Goal: Task Accomplishment & Management: Complete application form

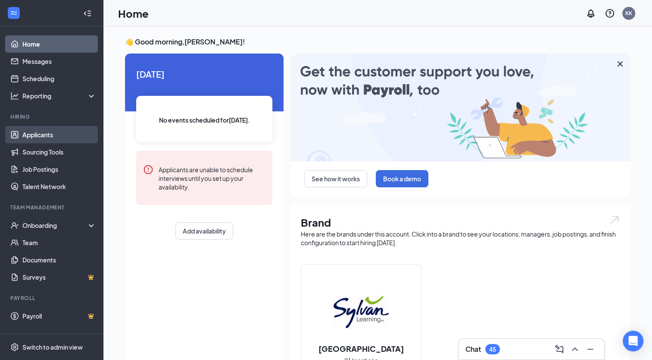
click at [28, 133] on link "Applicants" at bounding box center [59, 134] width 74 height 17
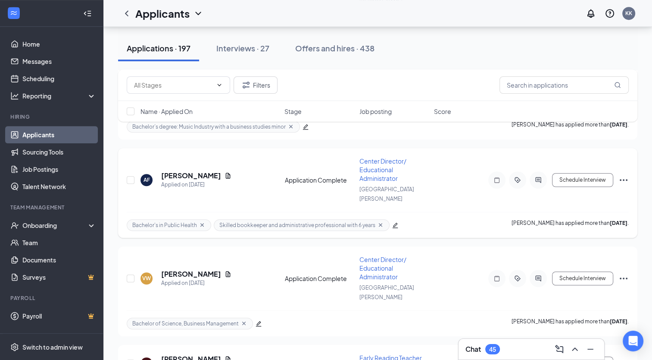
scroll to position [733, 0]
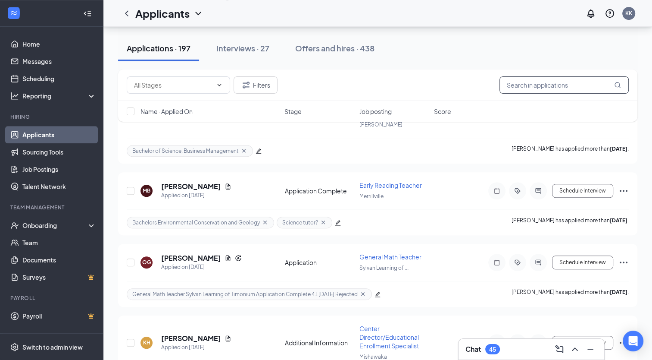
click at [523, 84] on input "text" at bounding box center [564, 84] width 129 height 17
click at [223, 86] on icon "ChevronDown" at bounding box center [219, 85] width 7 height 7
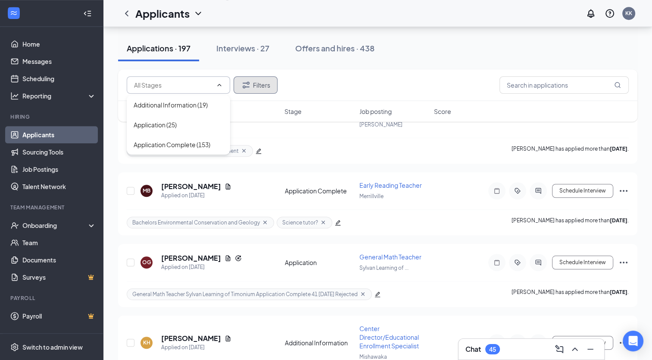
click at [246, 86] on icon "Filter" at bounding box center [246, 85] width 10 height 10
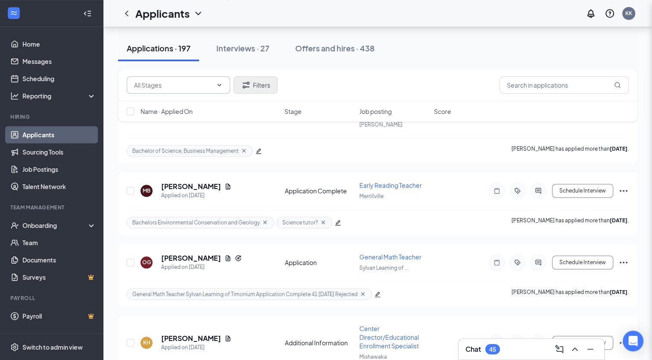
click at [264, 86] on div "Filters Applicant Status (0/5) Unread message Hasn't messaged back Stuck in sta…" at bounding box center [326, 180] width 652 height 360
click at [264, 86] on button "Filters" at bounding box center [256, 84] width 44 height 17
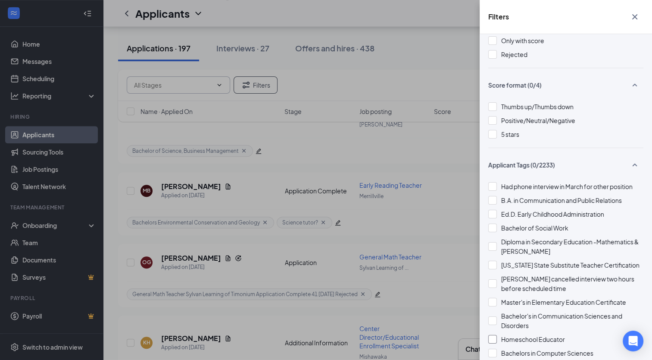
scroll to position [0, 0]
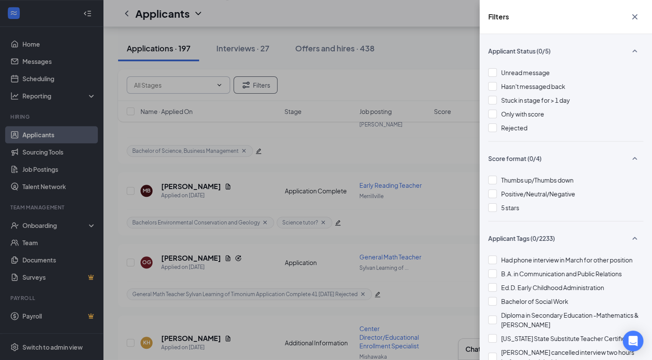
click at [637, 16] on icon "Cross" at bounding box center [635, 16] width 5 height 5
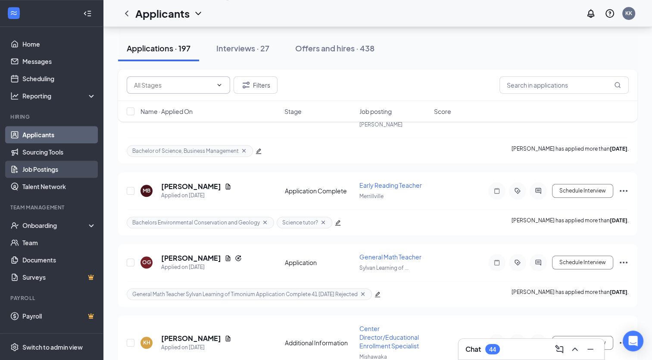
click at [47, 168] on link "Job Postings" at bounding box center [59, 168] width 74 height 17
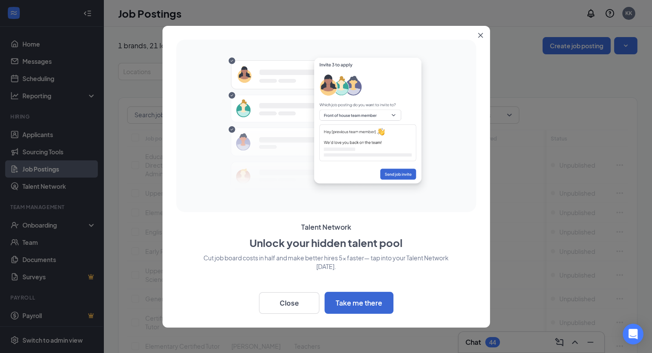
click at [481, 34] on icon "Close" at bounding box center [480, 35] width 5 height 5
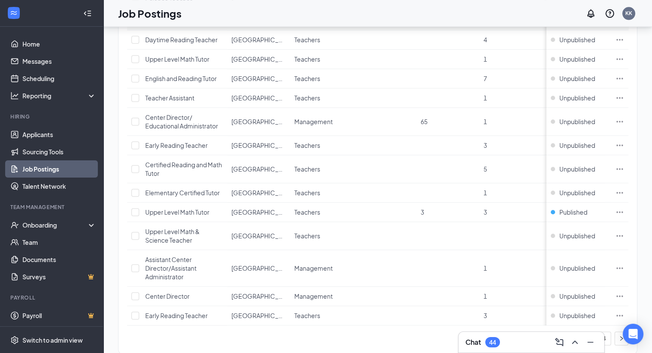
scroll to position [1003, 0]
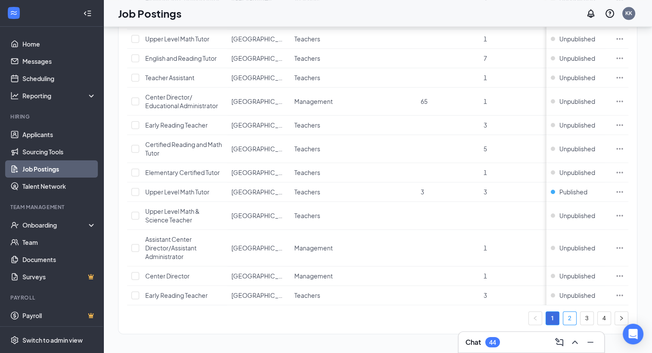
click at [577, 319] on link "2" at bounding box center [570, 318] width 13 height 13
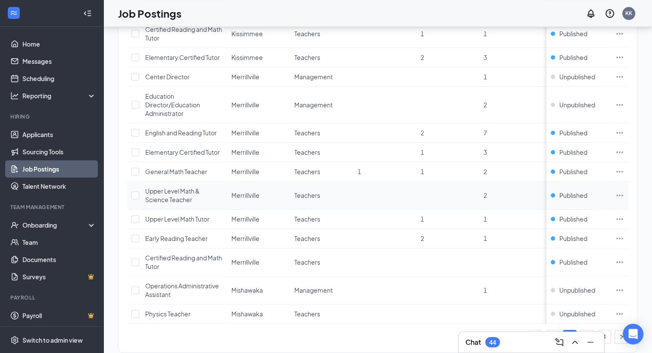
scroll to position [1012, 0]
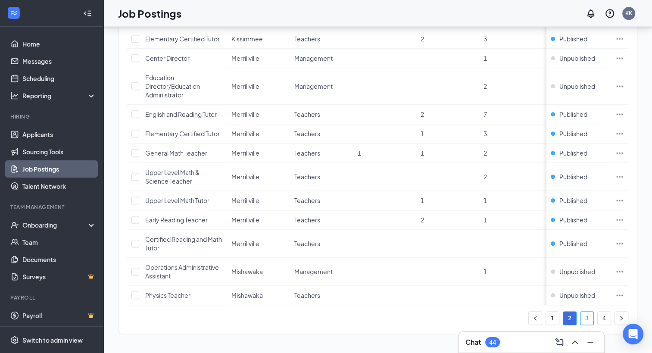
click at [593, 317] on link "3" at bounding box center [587, 318] width 13 height 13
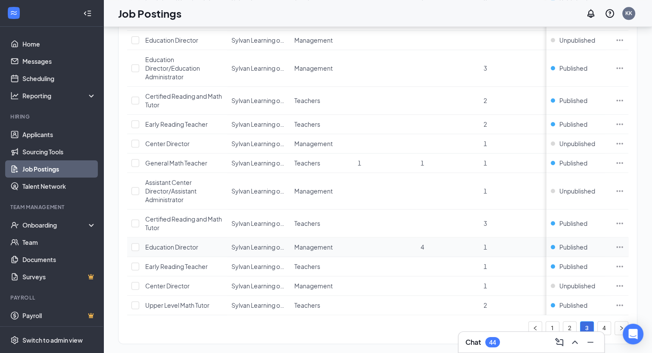
scroll to position [1003, 0]
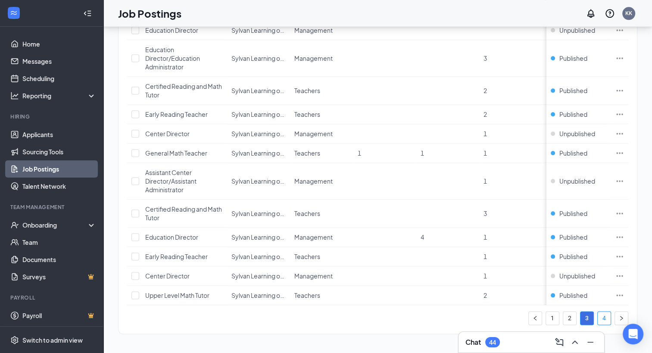
click at [611, 317] on link "4" at bounding box center [604, 318] width 13 height 13
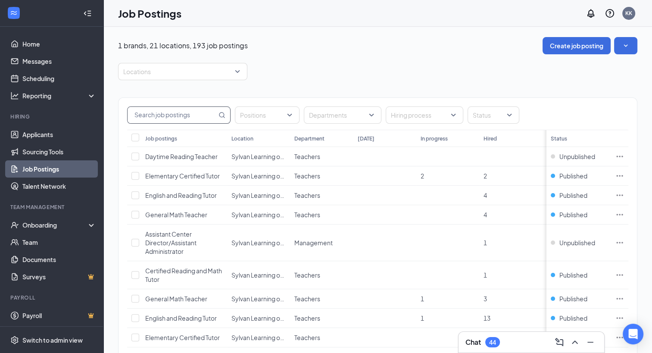
click at [160, 116] on input "text" at bounding box center [172, 115] width 89 height 16
click at [185, 69] on div at bounding box center [178, 72] width 116 height 14
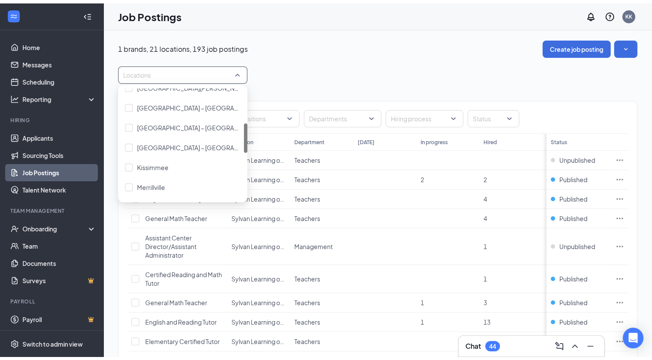
scroll to position [86, 0]
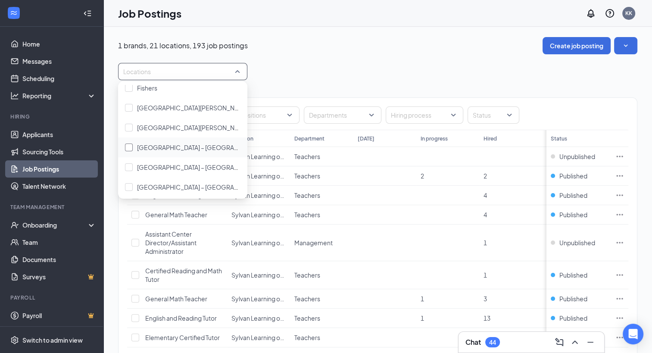
click at [128, 146] on div at bounding box center [129, 148] width 8 height 8
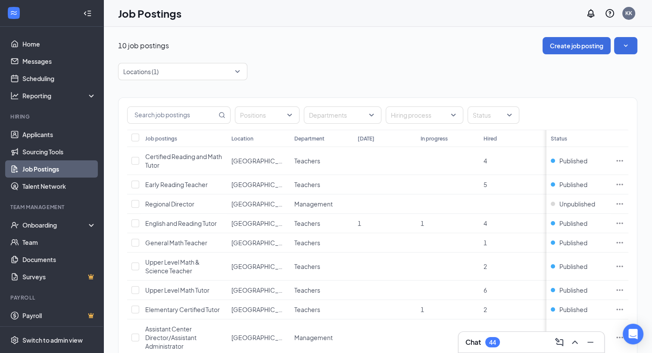
click at [354, 55] on div "10 job postings Create job posting Locations (1) Positions Departments Hiring p…" at bounding box center [378, 225] width 520 height 376
click at [181, 223] on span "English and Reading Tutor" at bounding box center [181, 224] width 72 height 8
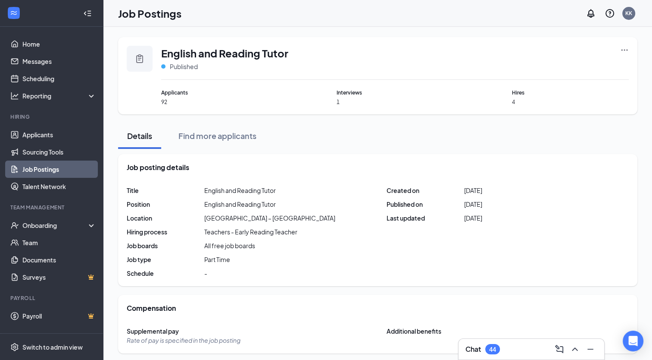
click at [624, 50] on icon "Ellipses" at bounding box center [625, 50] width 9 height 9
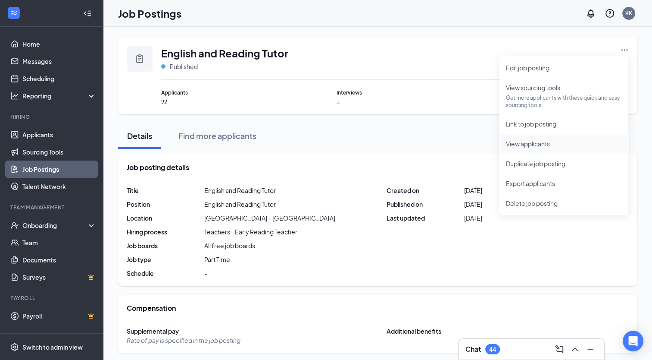
click at [540, 144] on span "View applicants" at bounding box center [528, 144] width 44 height 8
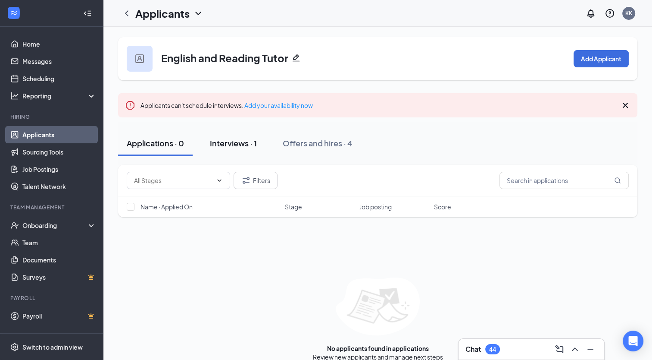
click at [233, 144] on div "Interviews · 1" at bounding box center [233, 143] width 47 height 11
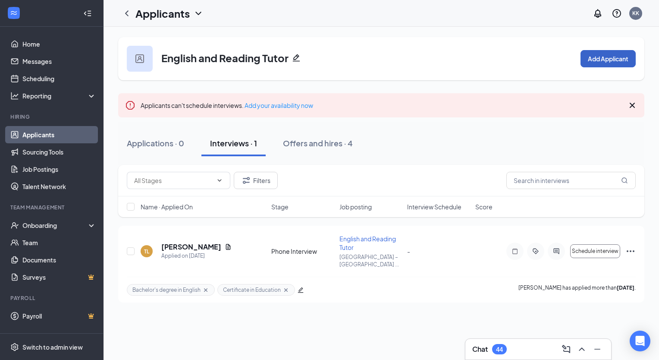
click at [598, 58] on button "Add Applicant" at bounding box center [607, 58] width 55 height 17
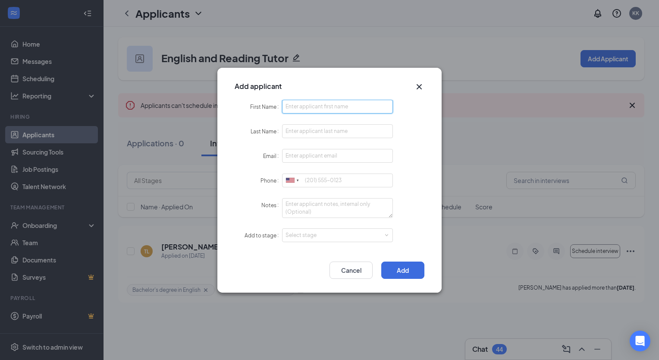
click at [296, 108] on input "First Name" at bounding box center [337, 107] width 111 height 14
type input "Jeff"
type input "Wright"
type input "jewright561@gmail.com"
type input "Jeff"
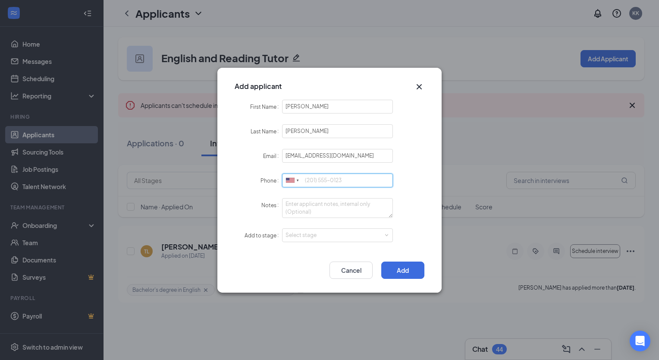
click at [314, 183] on input "Phone" at bounding box center [337, 180] width 111 height 14
click at [307, 180] on input "Phone" at bounding box center [337, 180] width 111 height 14
click at [319, 181] on input "Phone" at bounding box center [337, 180] width 111 height 14
paste input "317-445-4288"
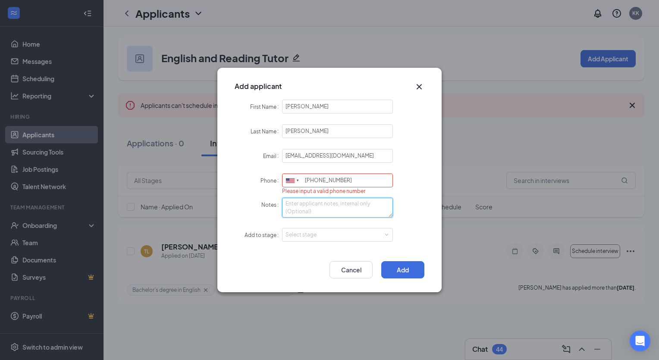
click at [312, 211] on textarea "Notes" at bounding box center [337, 208] width 111 height 20
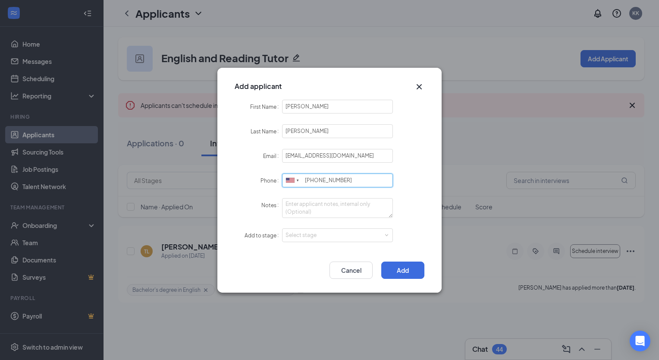
click at [304, 182] on input "317-445-4288" at bounding box center [337, 180] width 111 height 14
click at [314, 182] on input "(317-445-4288" at bounding box center [337, 180] width 111 height 14
type input "(317) 445-4288"
click at [385, 233] on span at bounding box center [386, 235] width 4 height 4
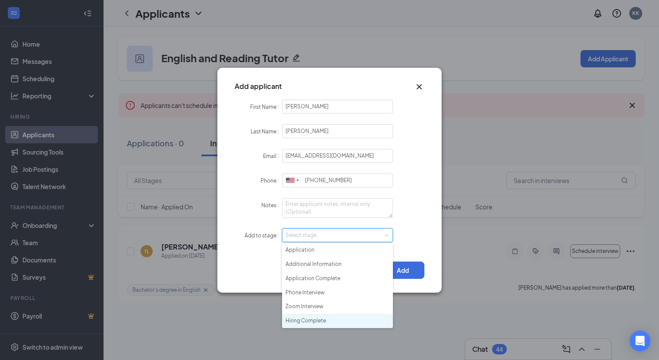
click at [313, 321] on li "Hiring Complete" at bounding box center [337, 321] width 111 height 14
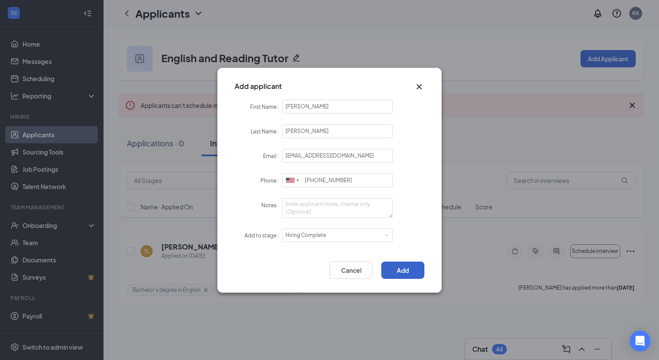
click at [412, 265] on button "Add" at bounding box center [402, 269] width 43 height 17
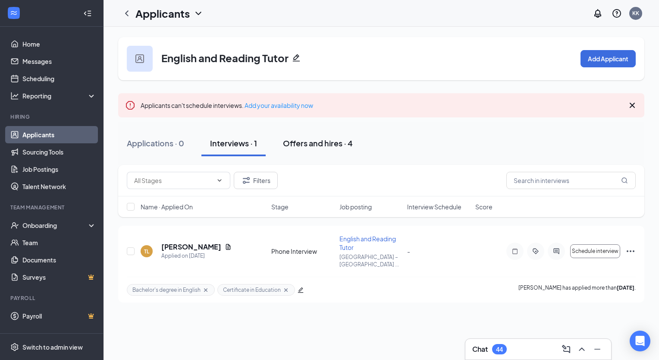
click at [307, 144] on div "Offers and hires · 4" at bounding box center [318, 143] width 70 height 11
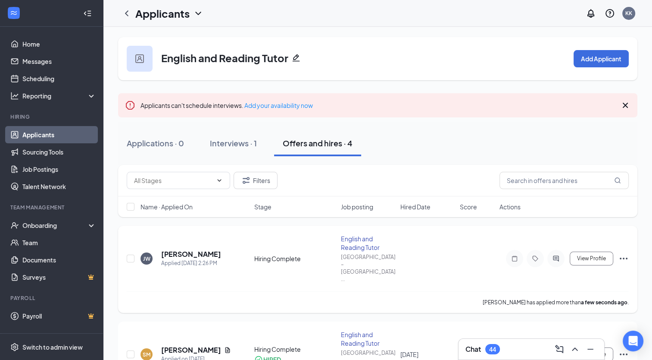
click at [628, 253] on icon "Ellipses" at bounding box center [624, 258] width 10 height 10
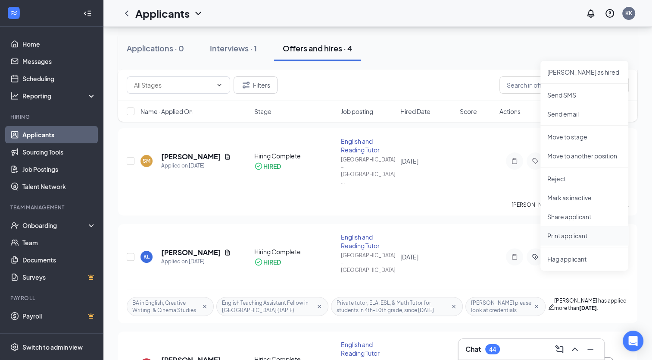
scroll to position [172, 0]
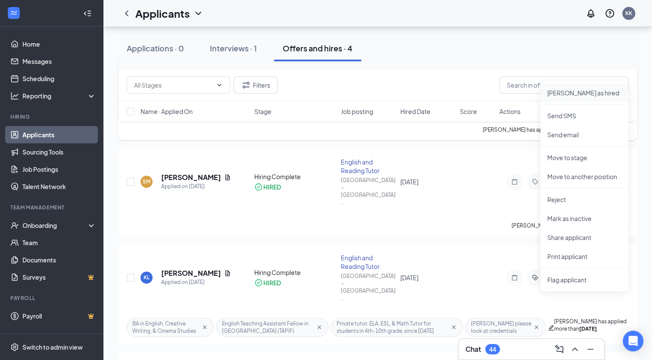
click at [576, 91] on p "Mark as hired" at bounding box center [585, 92] width 74 height 9
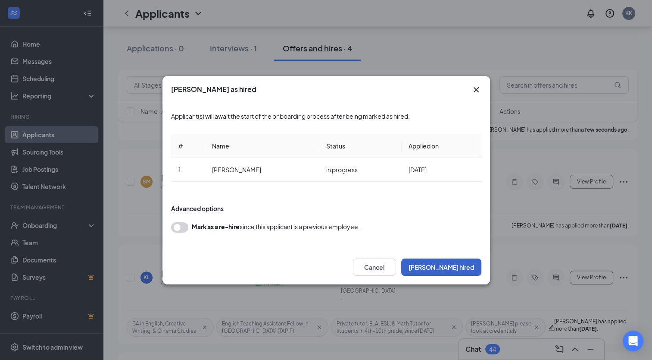
click at [450, 267] on button "Mark hired" at bounding box center [441, 266] width 80 height 17
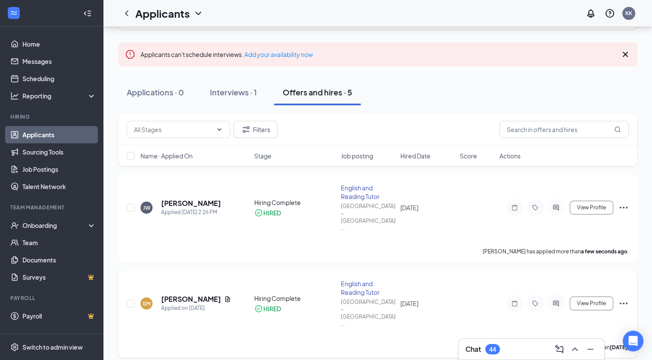
scroll to position [43, 0]
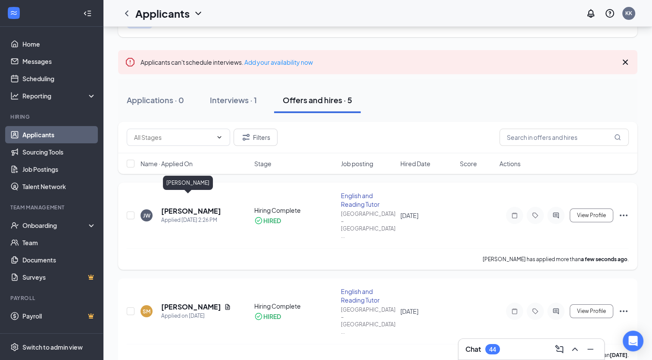
click at [185, 206] on h5 "Jeff Wright" at bounding box center [191, 210] width 60 height 9
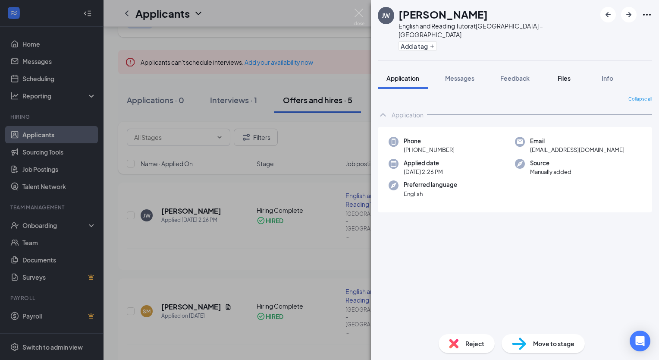
click at [566, 74] on span "Files" at bounding box center [564, 78] width 13 height 8
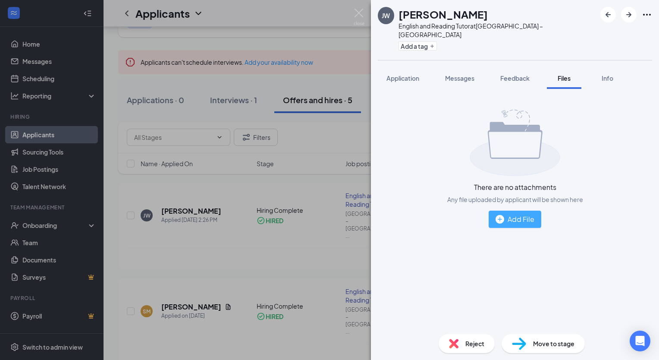
click at [521, 213] on div "Add File" at bounding box center [514, 218] width 39 height 11
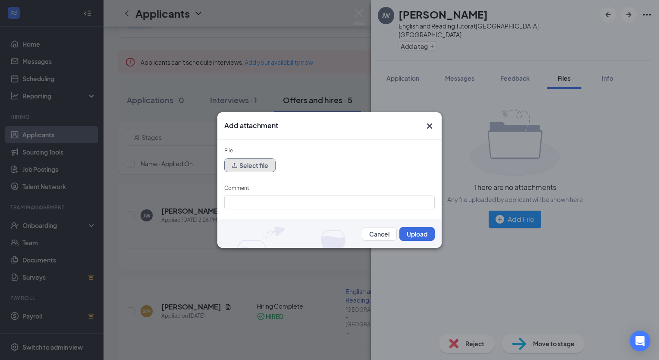
click at [259, 164] on button "Select file" at bounding box center [249, 165] width 51 height 14
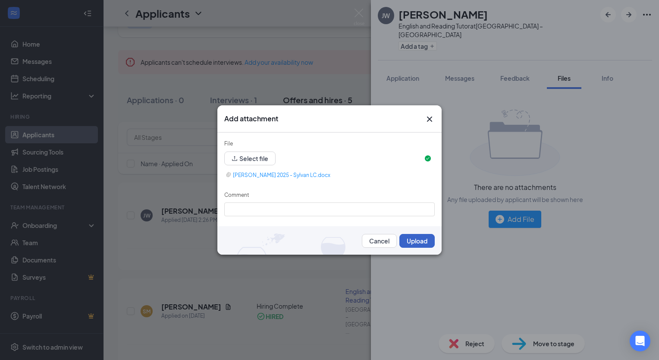
click at [407, 240] on button "Upload" at bounding box center [416, 241] width 35 height 14
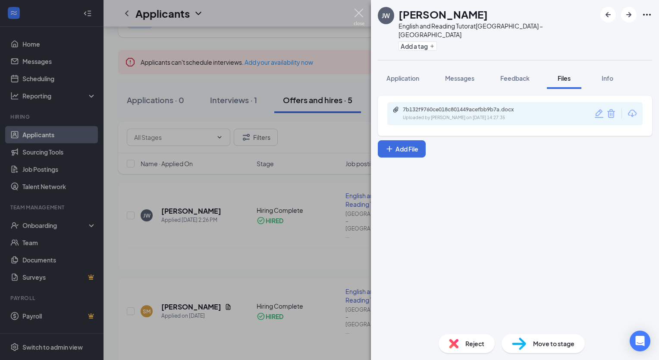
click at [358, 13] on img at bounding box center [359, 17] width 11 height 17
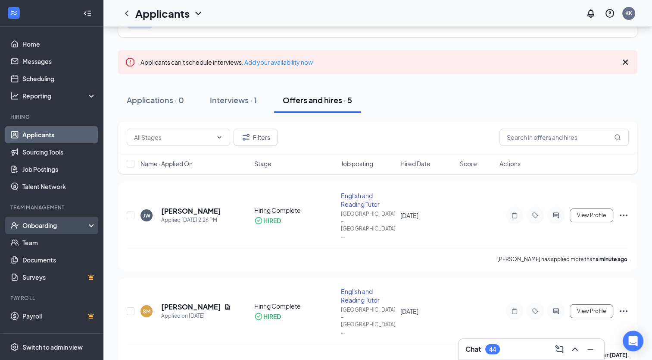
click at [32, 223] on div "Onboarding" at bounding box center [55, 225] width 66 height 9
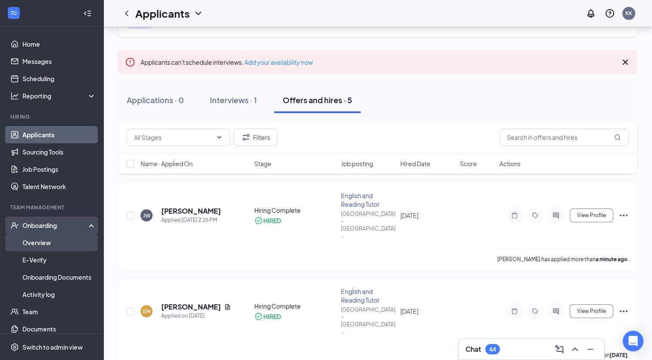
click at [41, 240] on link "Overview" at bounding box center [59, 242] width 74 height 17
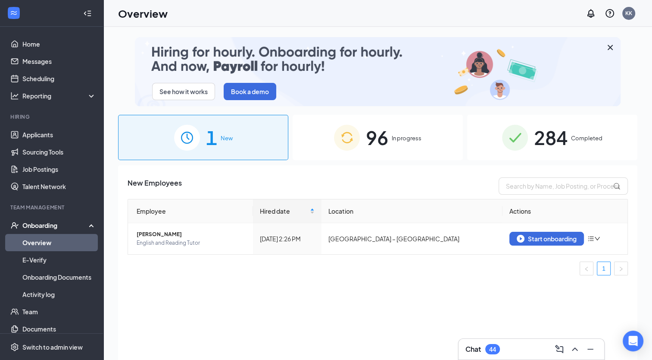
click at [59, 244] on link "Overview" at bounding box center [59, 242] width 74 height 17
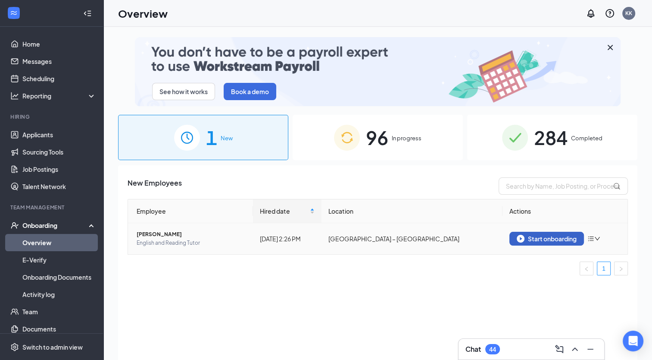
click at [557, 236] on div "Start onboarding" at bounding box center [547, 239] width 60 height 8
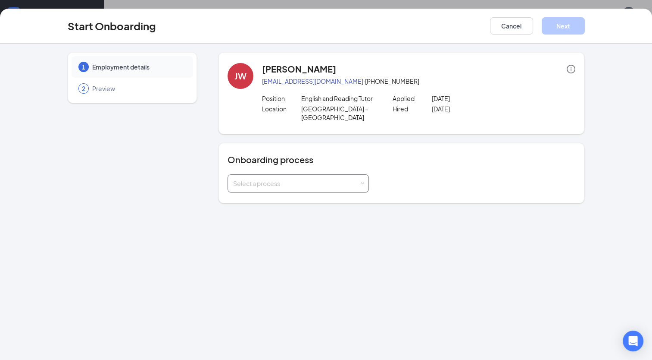
click at [288, 179] on div "Select a process" at bounding box center [296, 183] width 126 height 9
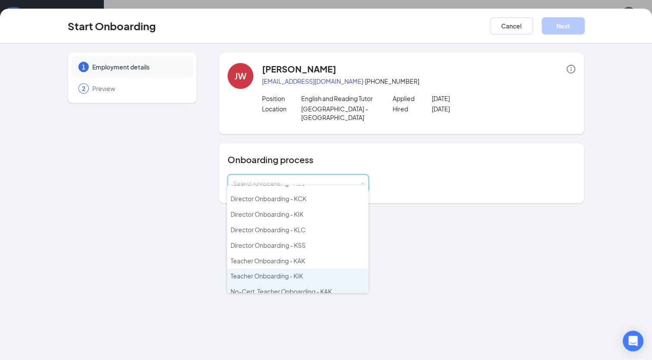
scroll to position [86, 0]
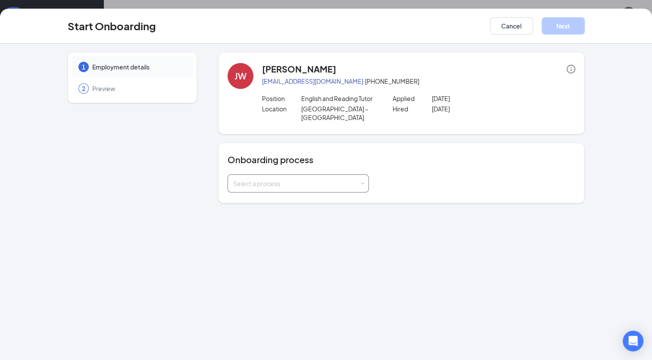
click at [296, 179] on div "Select a process" at bounding box center [296, 183] width 126 height 9
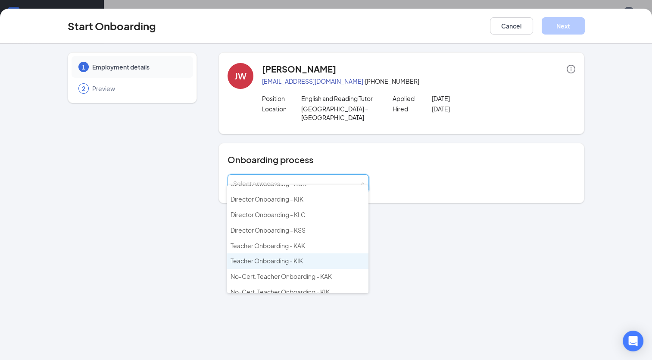
click at [270, 257] on span "Teacher Onboarding - KIK" at bounding box center [267, 261] width 72 height 8
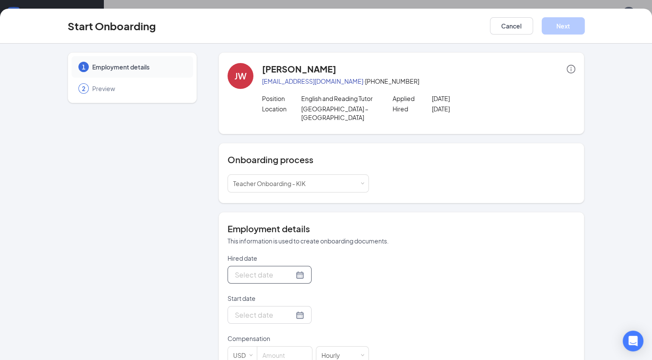
click at [288, 269] on div at bounding box center [269, 274] width 69 height 11
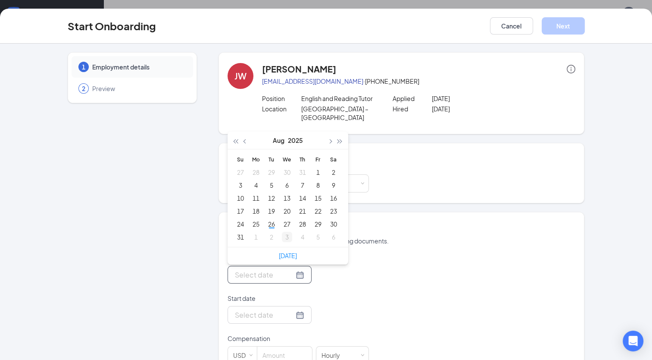
type input "Sep 3, 2025"
type input "Aug 21, 2025"
click at [302, 206] on div "21" at bounding box center [303, 211] width 10 height 10
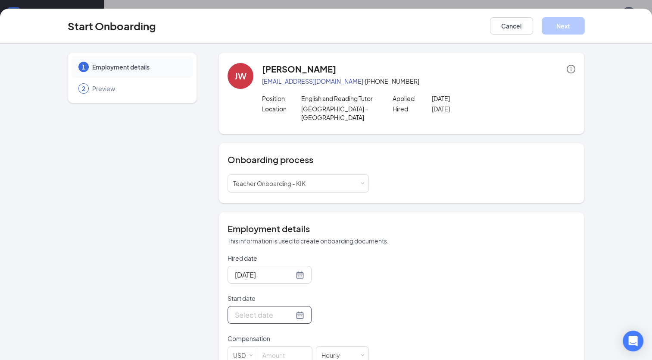
click at [291, 309] on div at bounding box center [269, 314] width 69 height 11
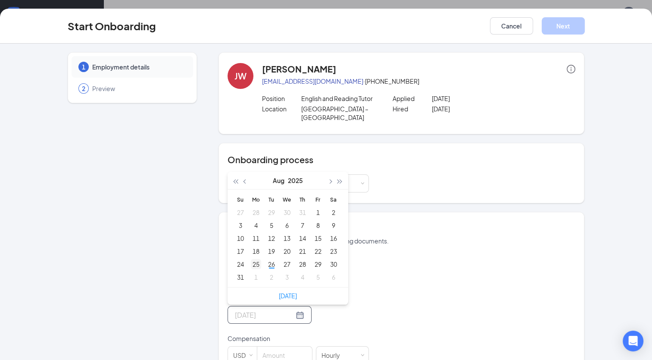
type input "Aug 25, 2025"
click at [255, 259] on div "25" at bounding box center [256, 264] width 10 height 10
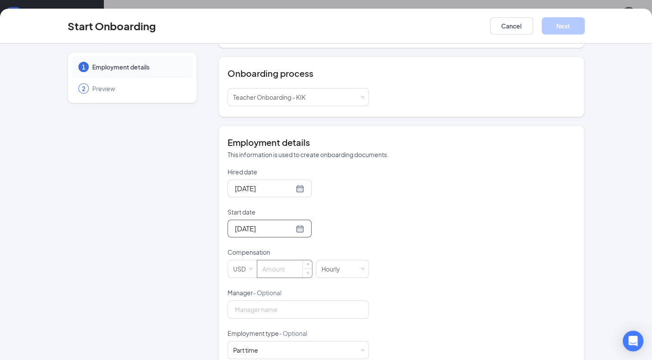
click at [271, 260] on input at bounding box center [284, 268] width 55 height 17
type input "19"
click at [561, 24] on button "Next" at bounding box center [563, 25] width 43 height 17
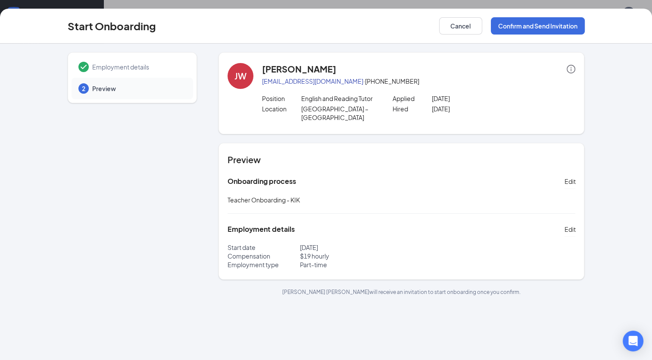
scroll to position [0, 0]
click at [556, 25] on button "Confirm and Send Invitation" at bounding box center [538, 25] width 94 height 17
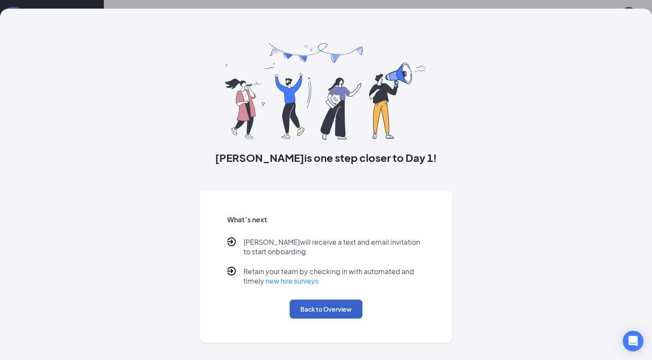
click at [308, 315] on button "Back to Overview" at bounding box center [326, 308] width 73 height 19
